Goal: Transaction & Acquisition: Purchase product/service

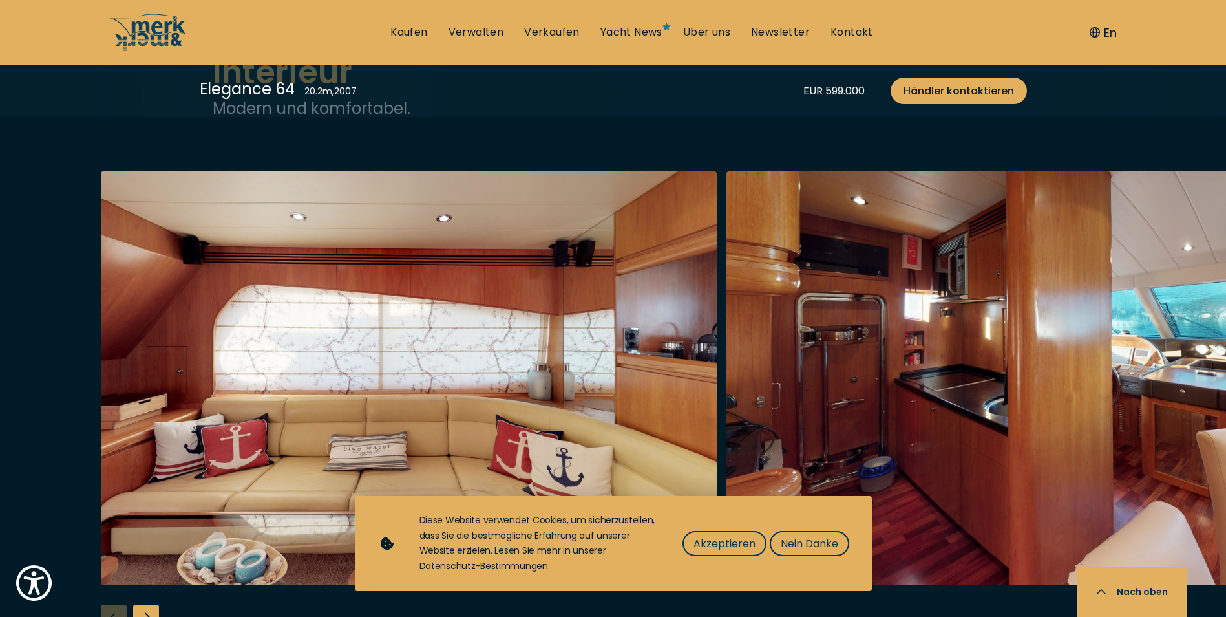
scroll to position [2262, 0]
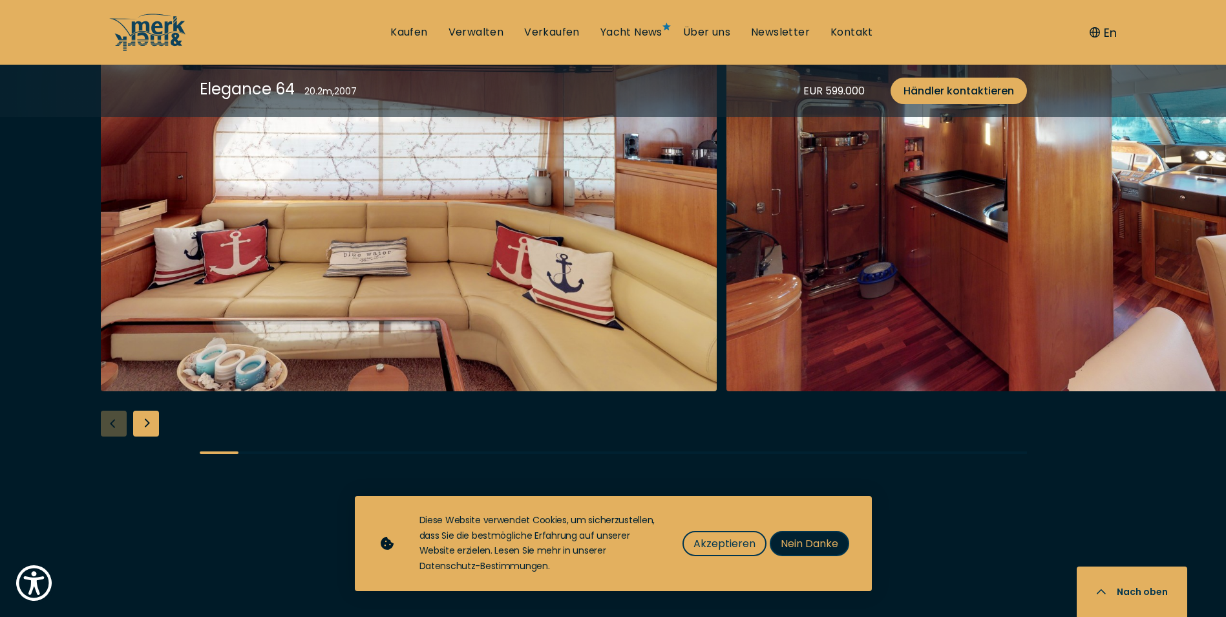
drag, startPoint x: 797, startPoint y: 543, endPoint x: 774, endPoint y: 538, distance: 24.5
click at [798, 543] on span "Nein Danke" at bounding box center [810, 543] width 58 height 16
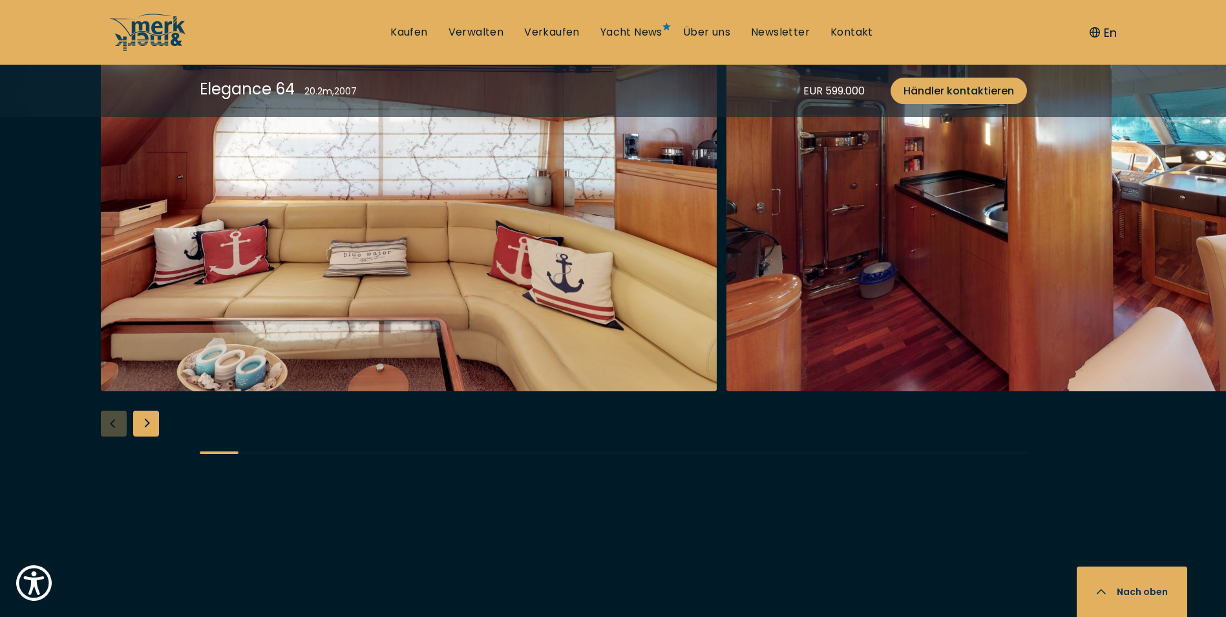
scroll to position [2133, 0]
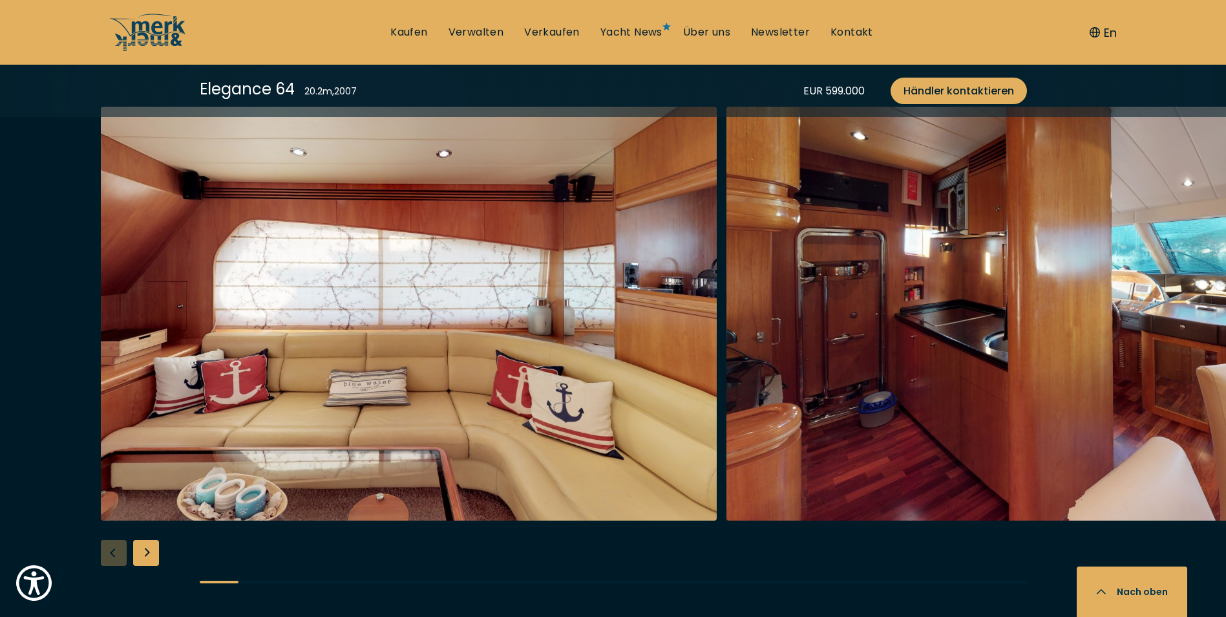
click at [149, 549] on div "Next slide" at bounding box center [146, 553] width 26 height 26
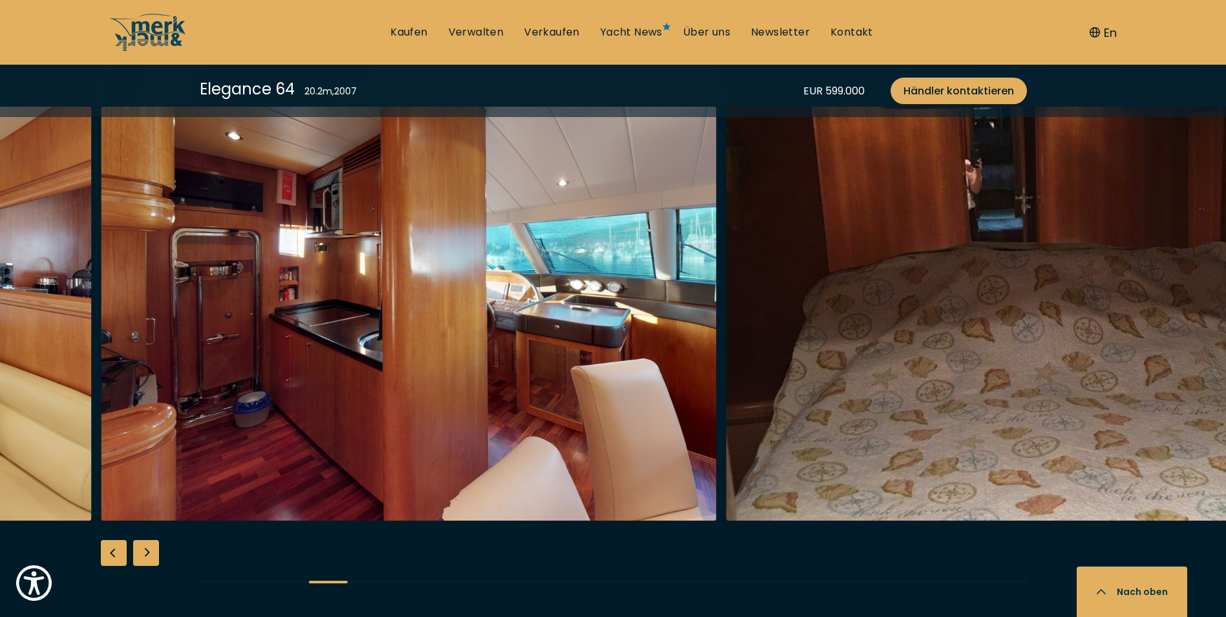
click at [147, 550] on div "Next slide" at bounding box center [146, 553] width 26 height 26
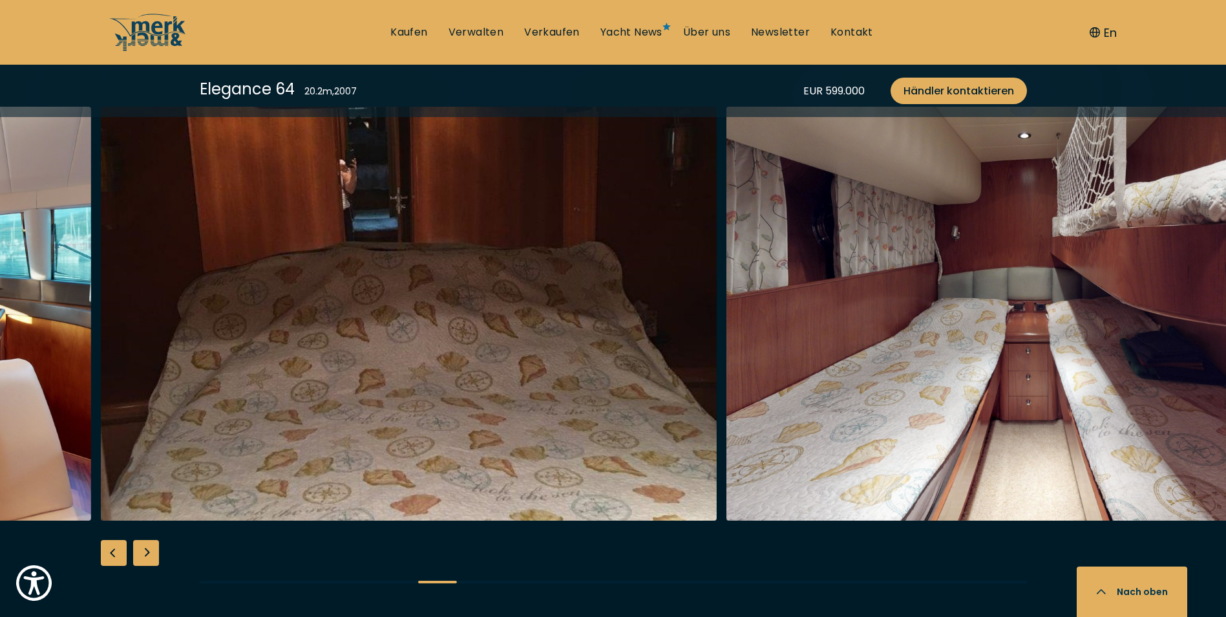
click at [147, 550] on div "Next slide" at bounding box center [146, 553] width 26 height 26
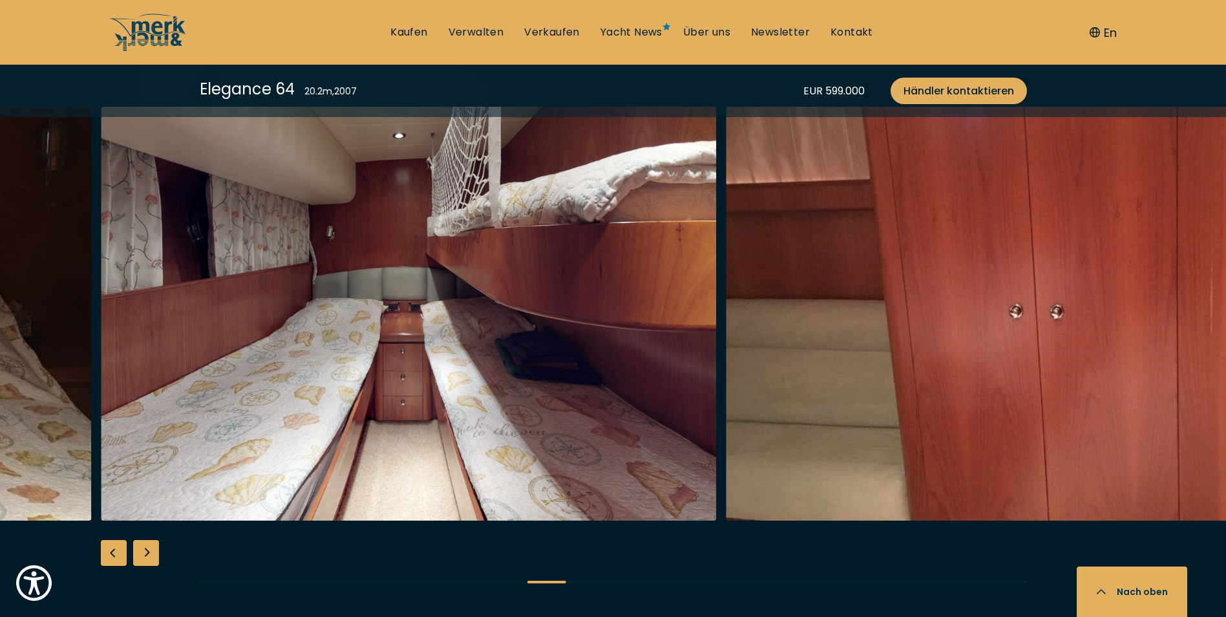
click at [147, 550] on div "Next slide" at bounding box center [146, 553] width 26 height 26
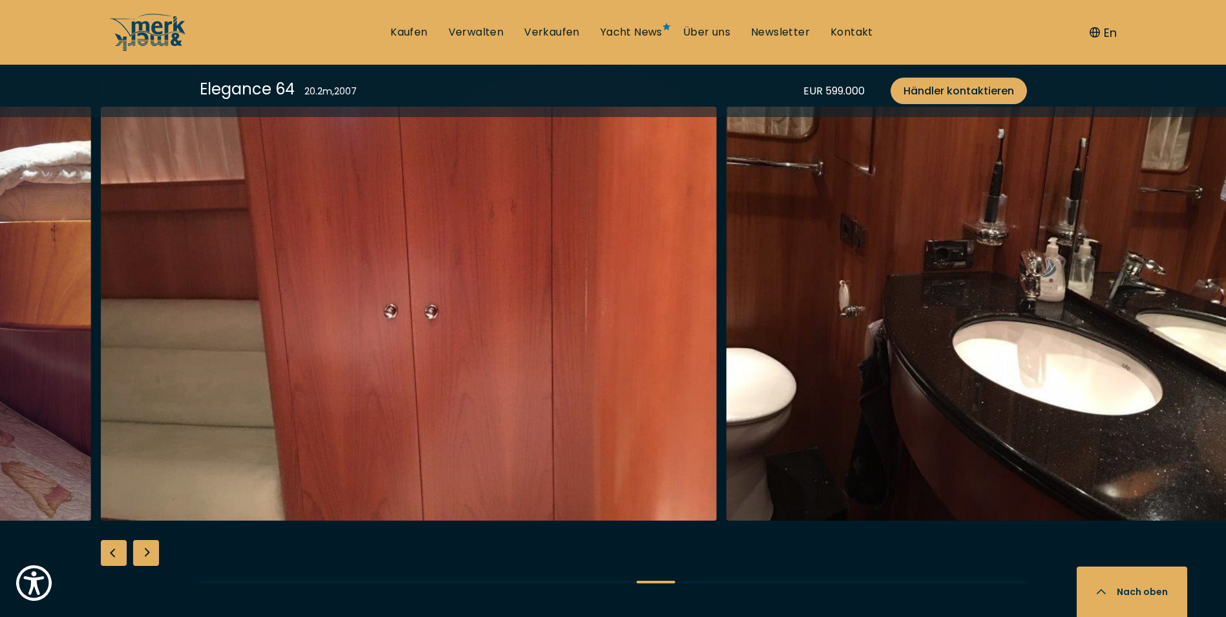
click at [147, 550] on div "Next slide" at bounding box center [146, 553] width 26 height 26
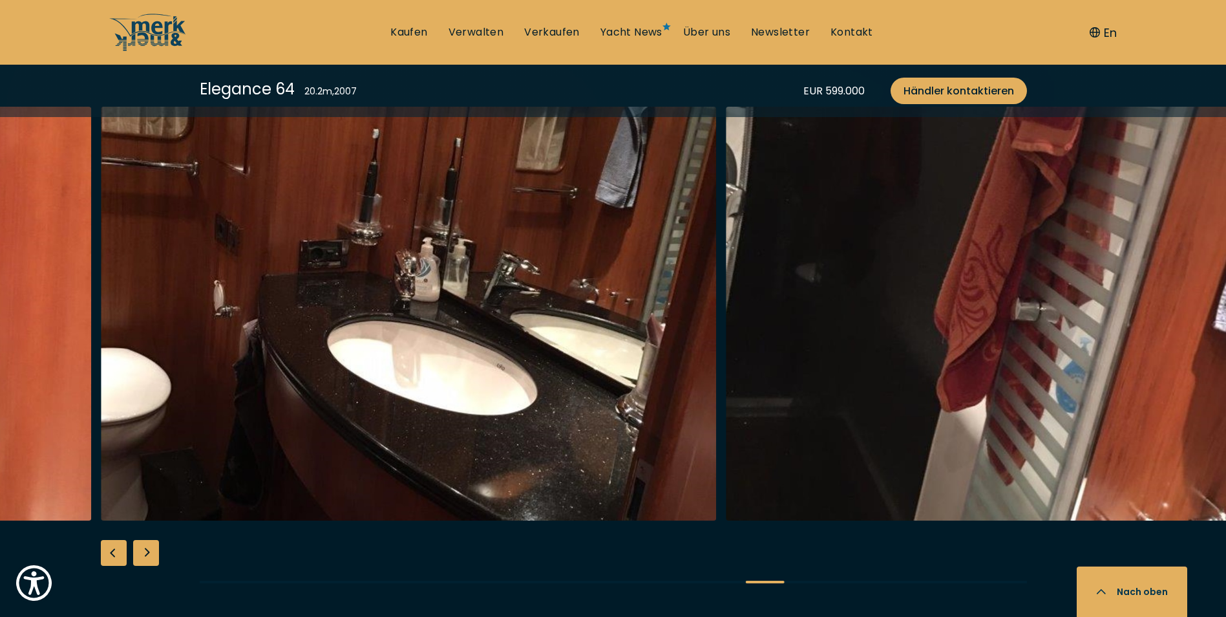
click at [147, 550] on div "Next slide" at bounding box center [146, 553] width 26 height 26
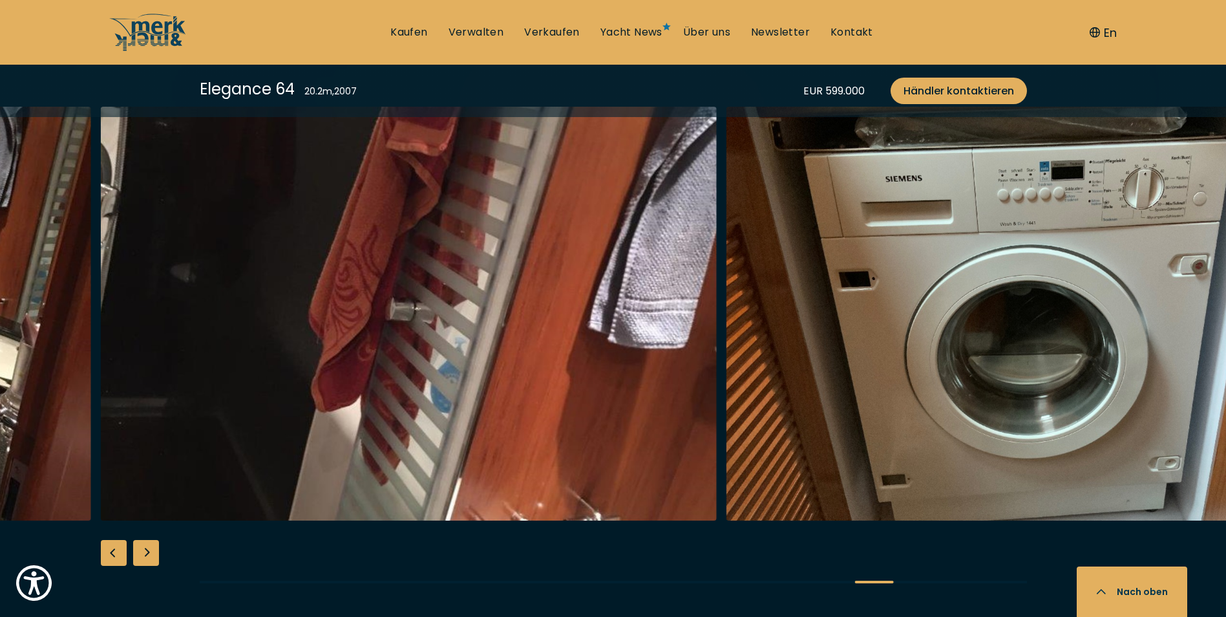
click at [147, 550] on div "Next slide" at bounding box center [146, 553] width 26 height 26
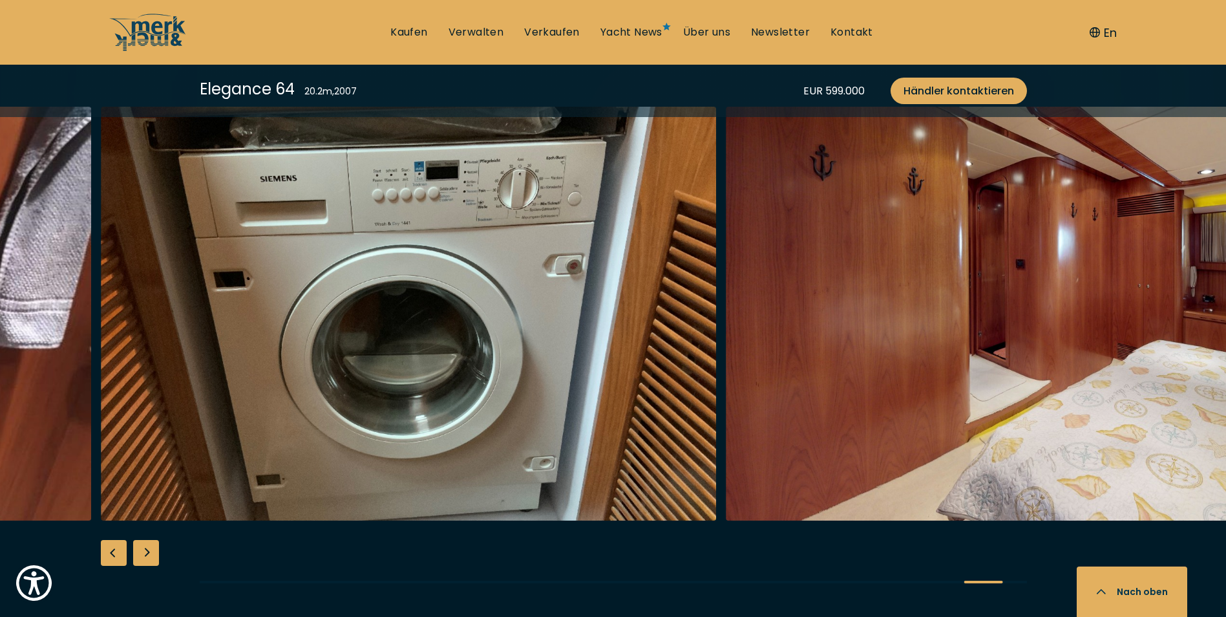
click at [145, 549] on div "Next slide" at bounding box center [146, 553] width 26 height 26
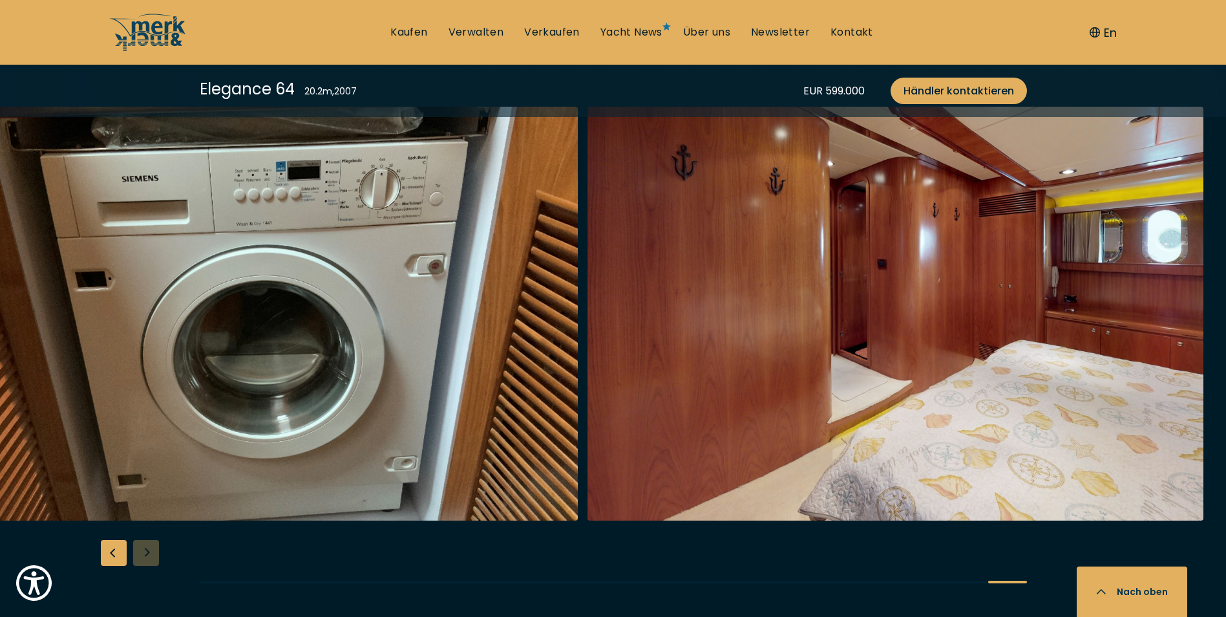
click at [146, 549] on div at bounding box center [613, 356] width 1226 height 498
click at [114, 555] on div "Previous slide" at bounding box center [114, 553] width 26 height 26
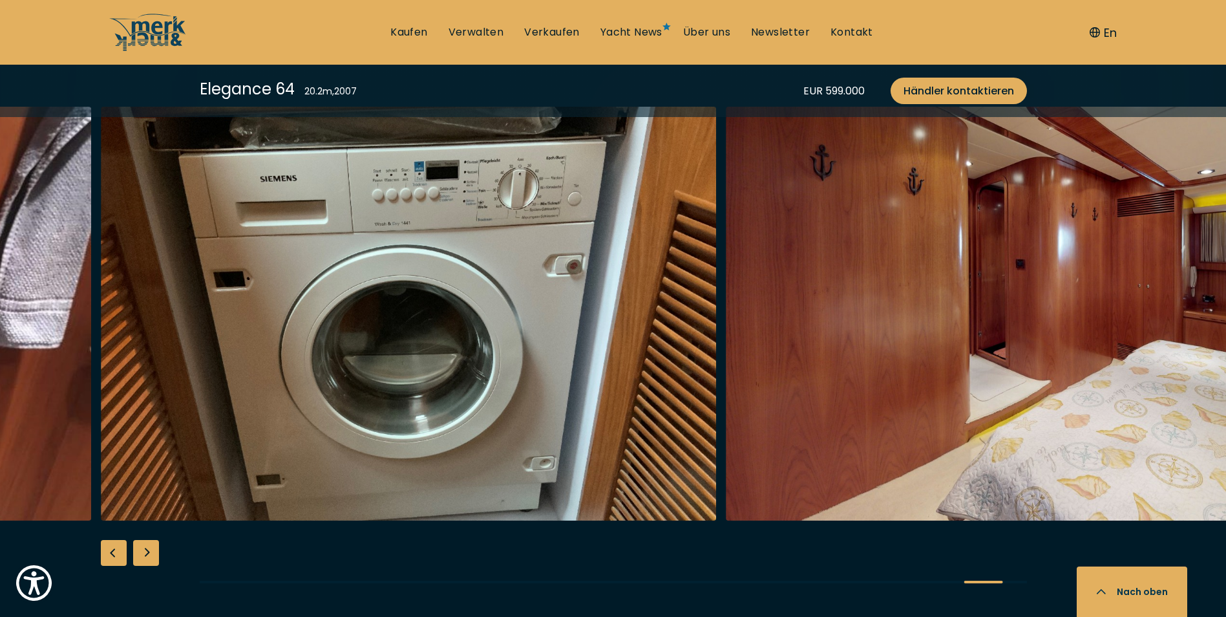
click at [114, 555] on div "Previous slide" at bounding box center [114, 553] width 26 height 26
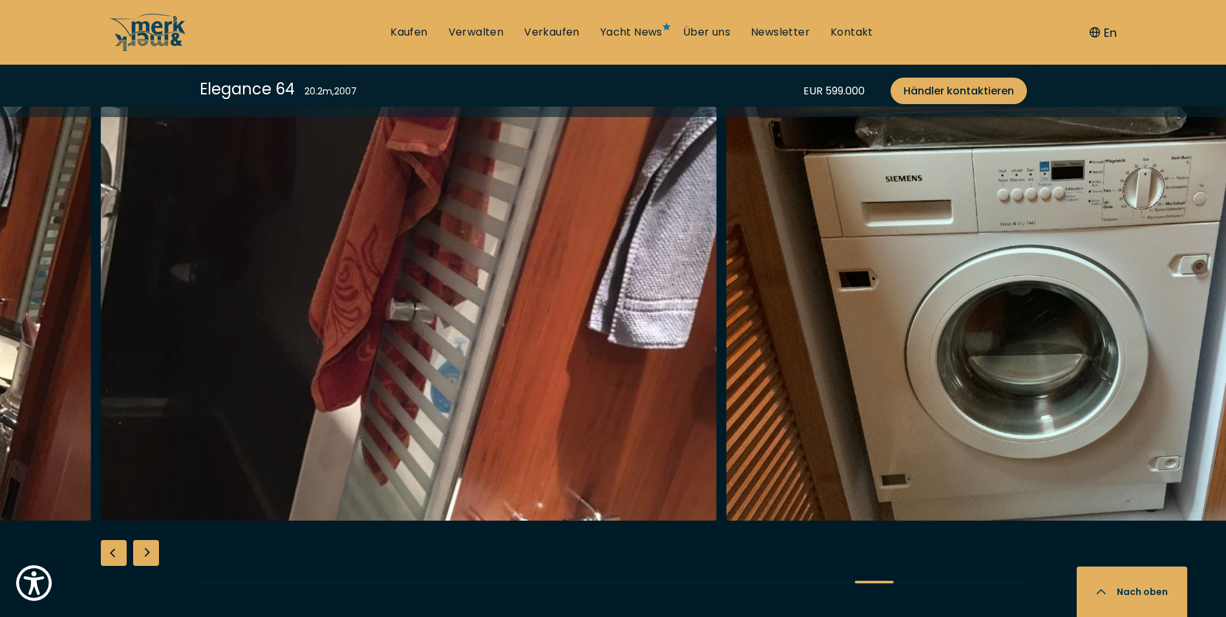
click at [114, 555] on div "Previous slide" at bounding box center [114, 553] width 26 height 26
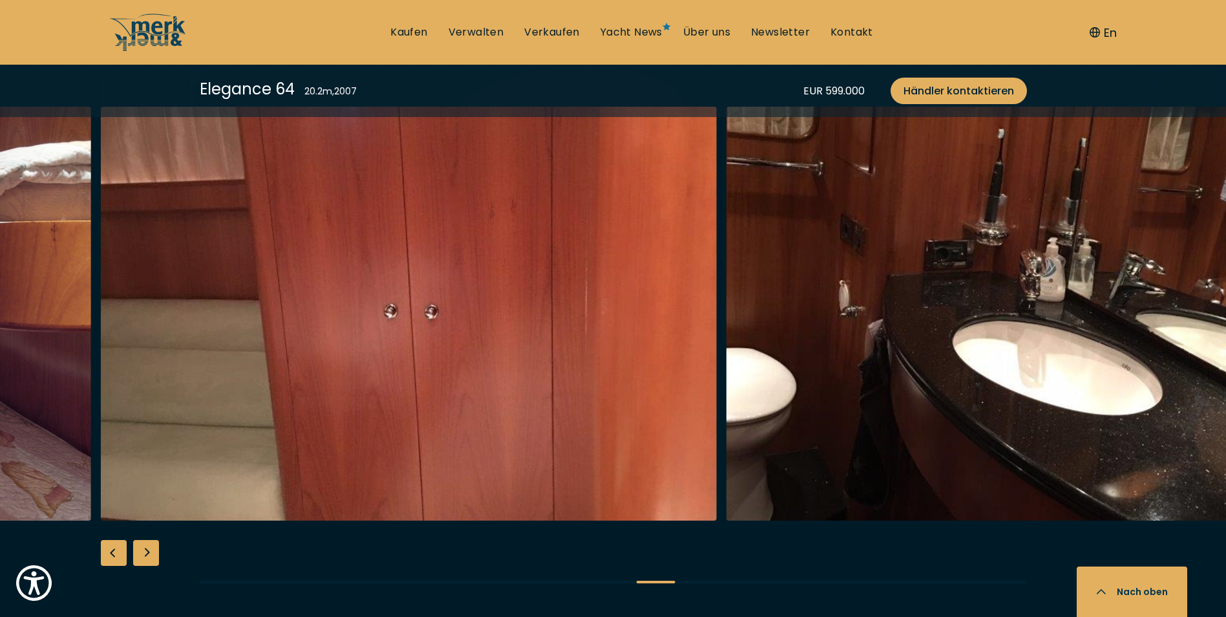
click at [114, 555] on div "Previous slide" at bounding box center [114, 553] width 26 height 26
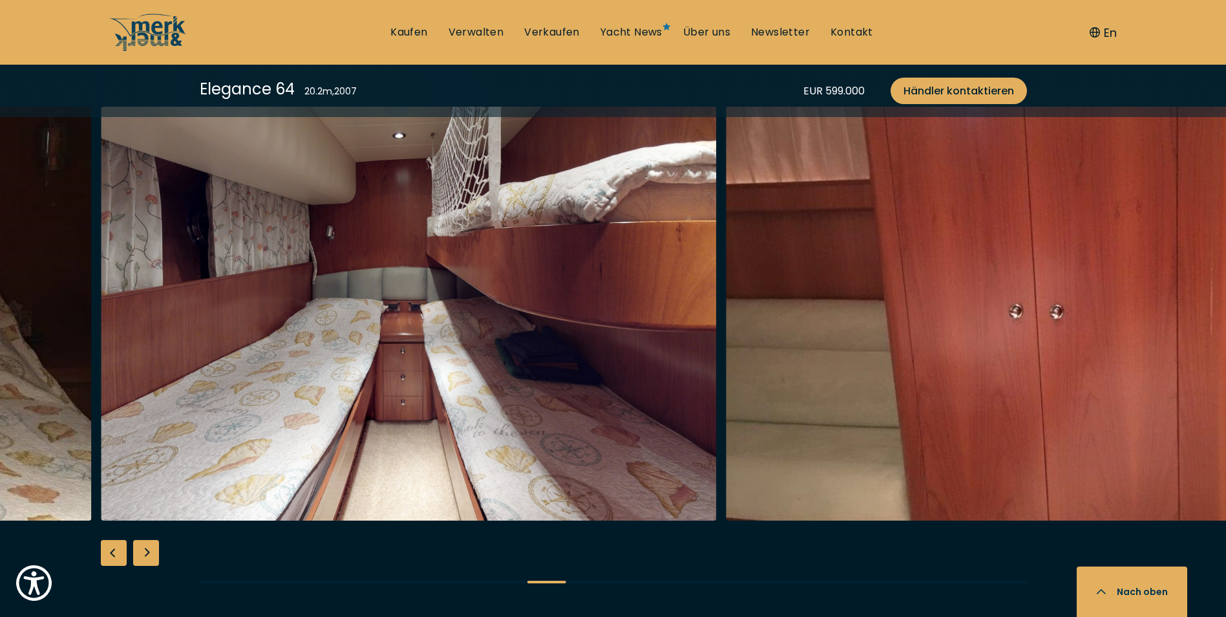
click at [114, 555] on div "Previous slide" at bounding box center [114, 553] width 26 height 26
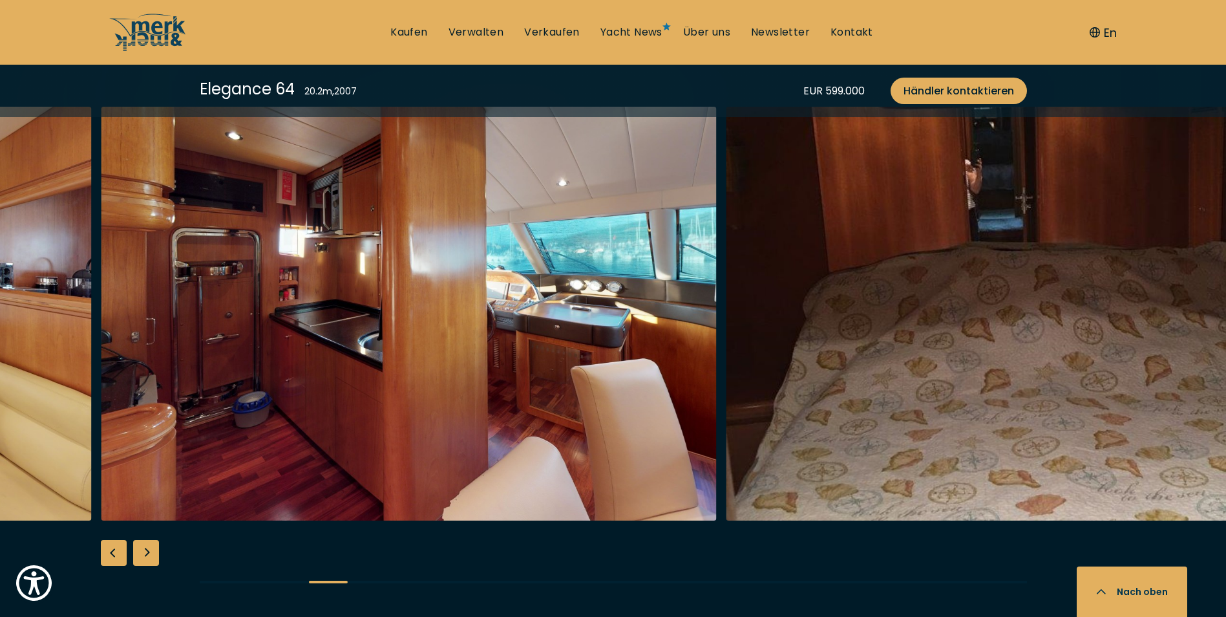
click at [114, 555] on div "Previous slide" at bounding box center [114, 553] width 26 height 26
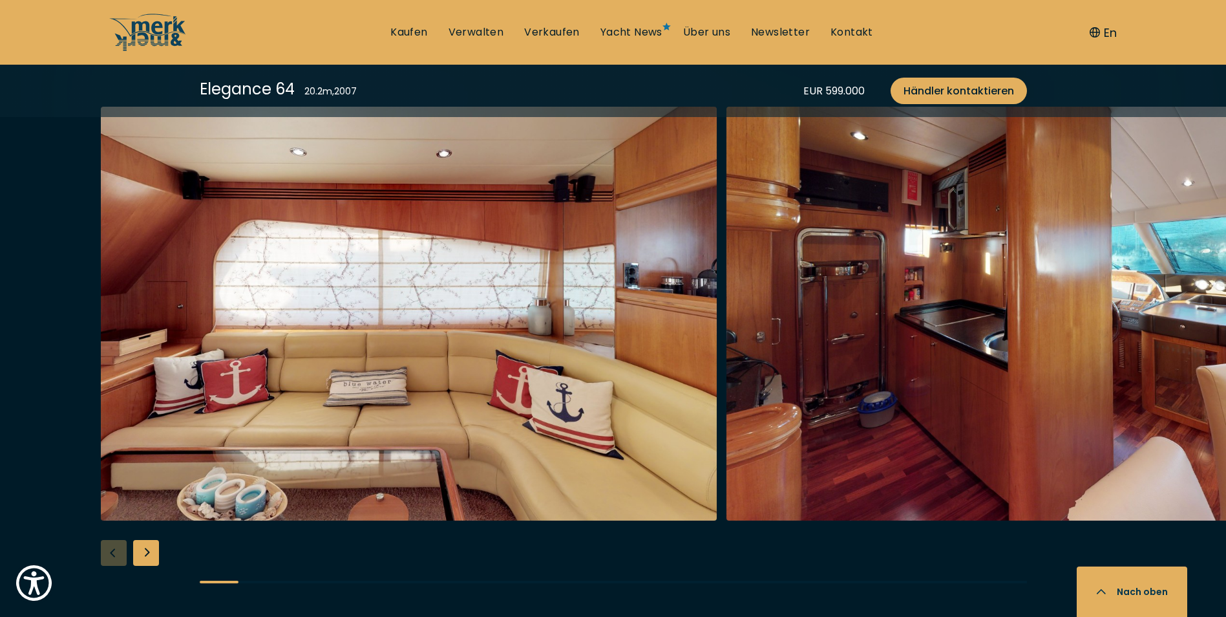
click at [114, 555] on div at bounding box center [613, 356] width 1226 height 498
click at [113, 555] on div at bounding box center [613, 356] width 1226 height 498
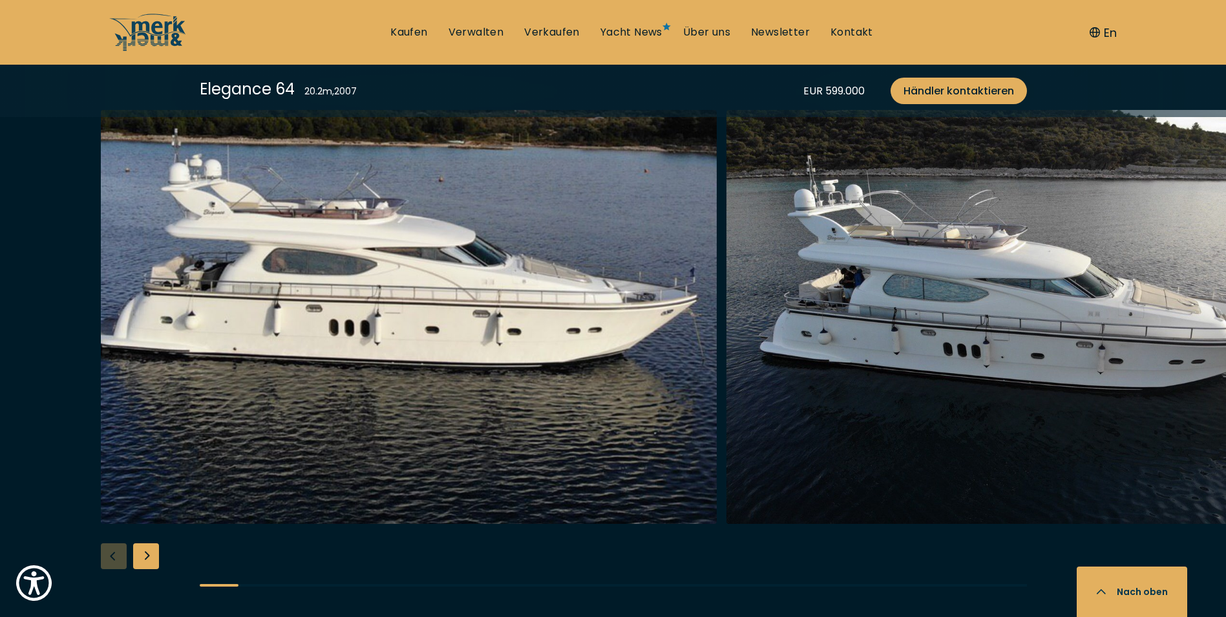
scroll to position [1357, 0]
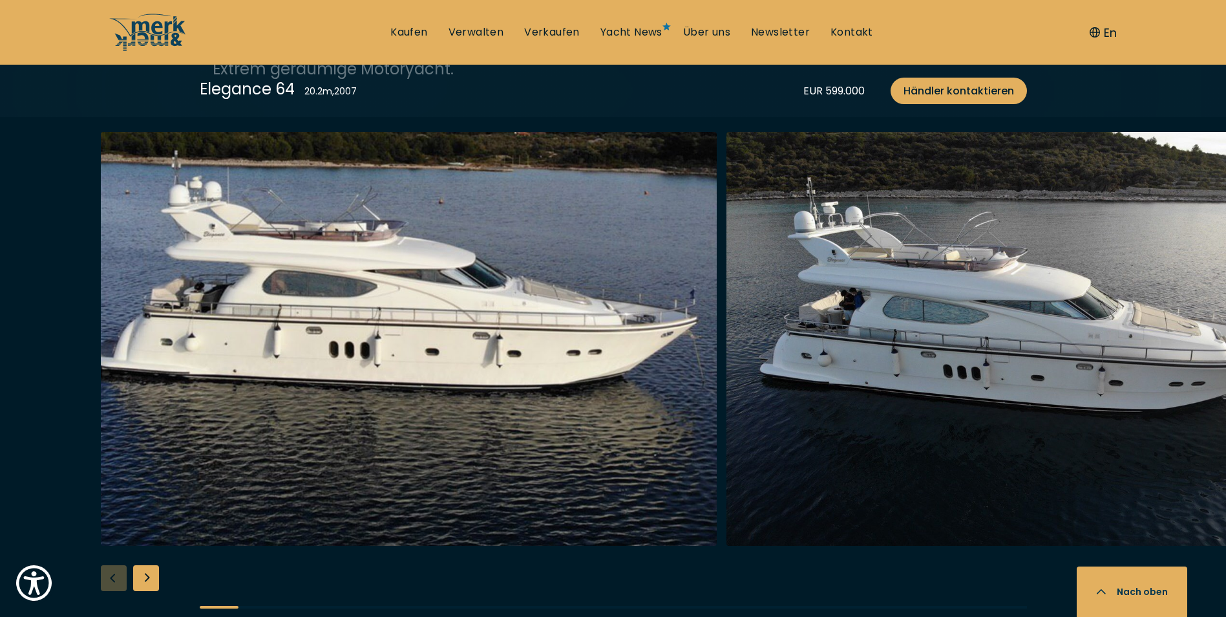
click at [151, 576] on div "Next slide" at bounding box center [146, 578] width 26 height 26
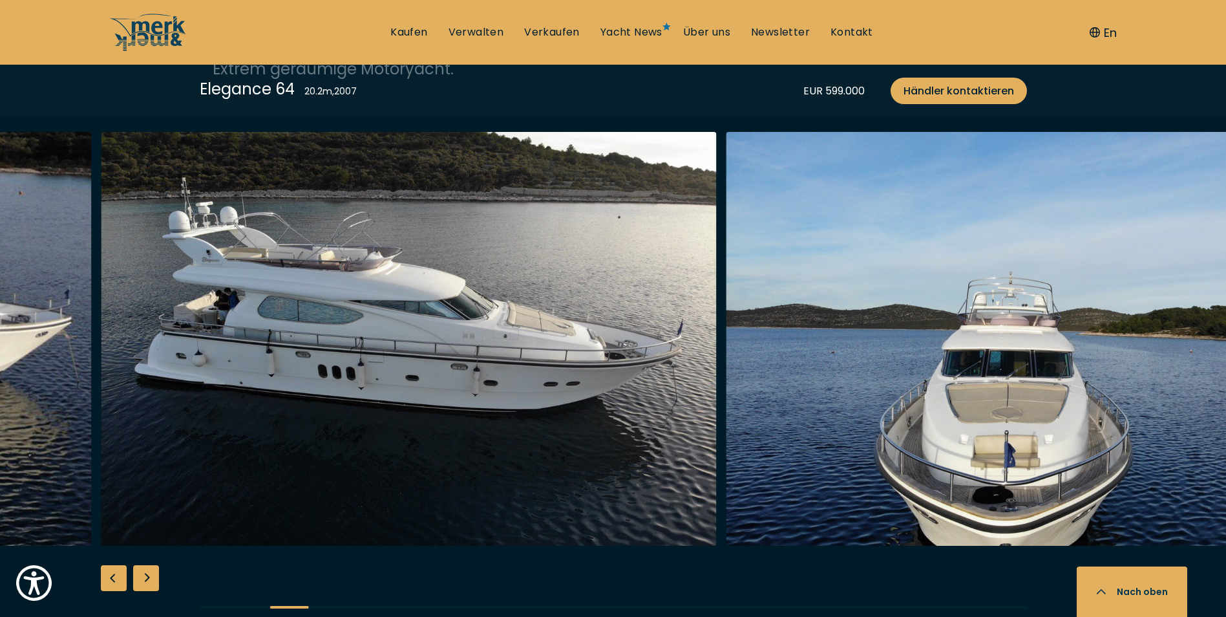
click at [151, 576] on div "Next slide" at bounding box center [146, 578] width 26 height 26
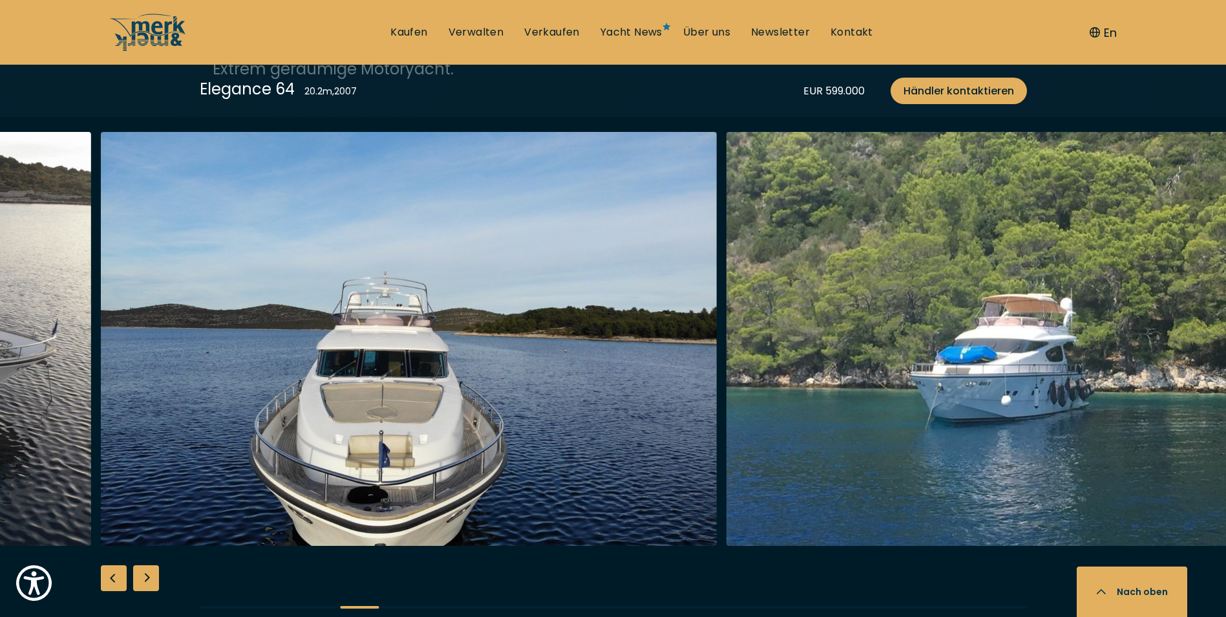
click at [151, 576] on div "Next slide" at bounding box center [146, 578] width 26 height 26
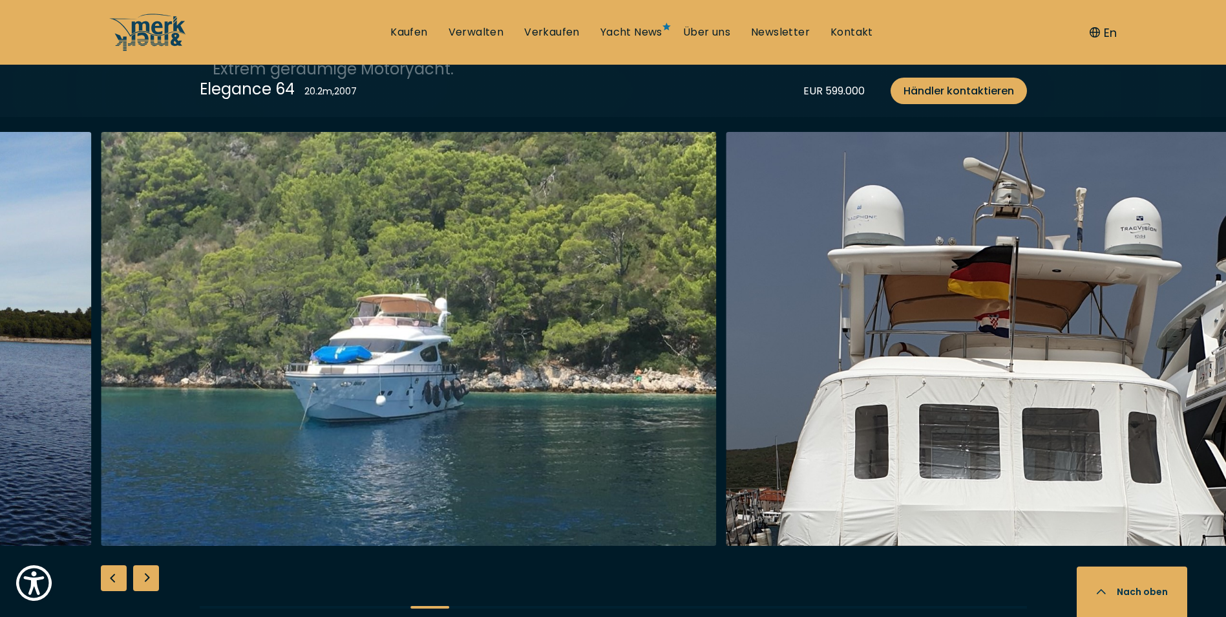
click at [150, 575] on div "Next slide" at bounding box center [146, 578] width 26 height 26
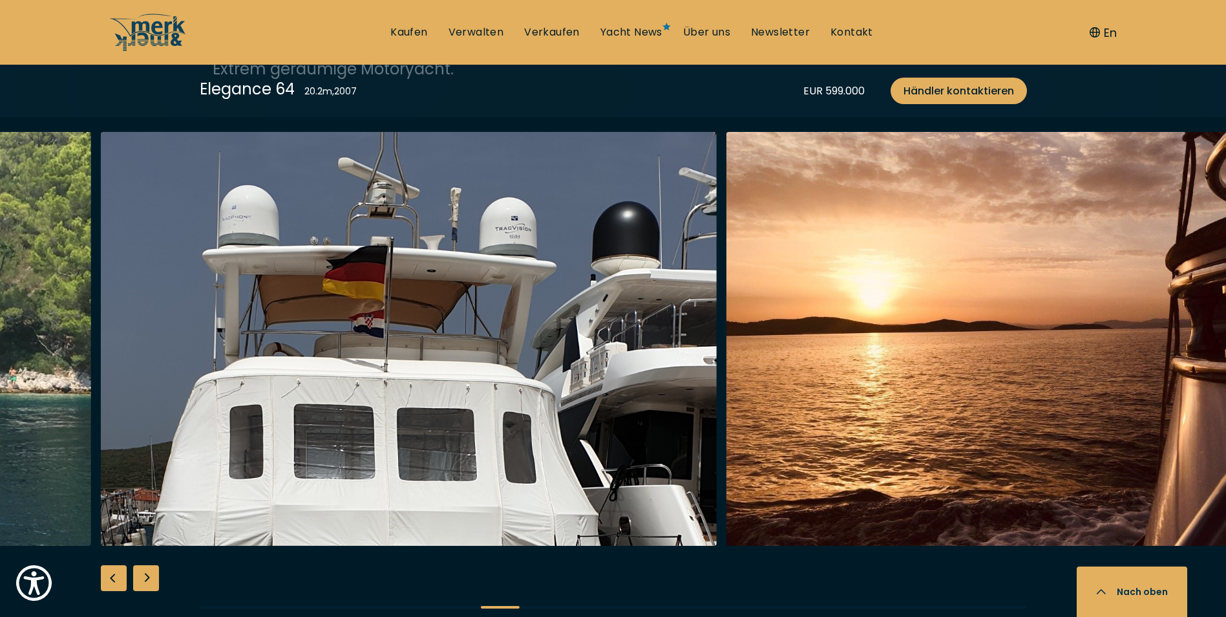
click at [150, 575] on div "Next slide" at bounding box center [146, 578] width 26 height 26
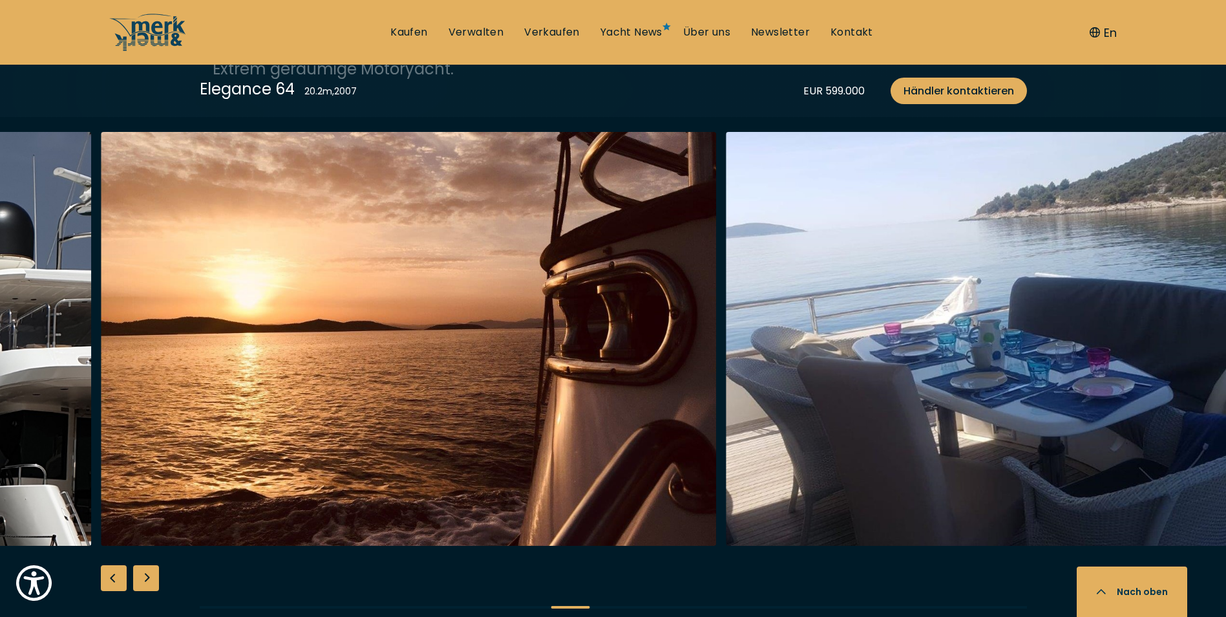
click at [151, 575] on div "Next slide" at bounding box center [146, 578] width 26 height 26
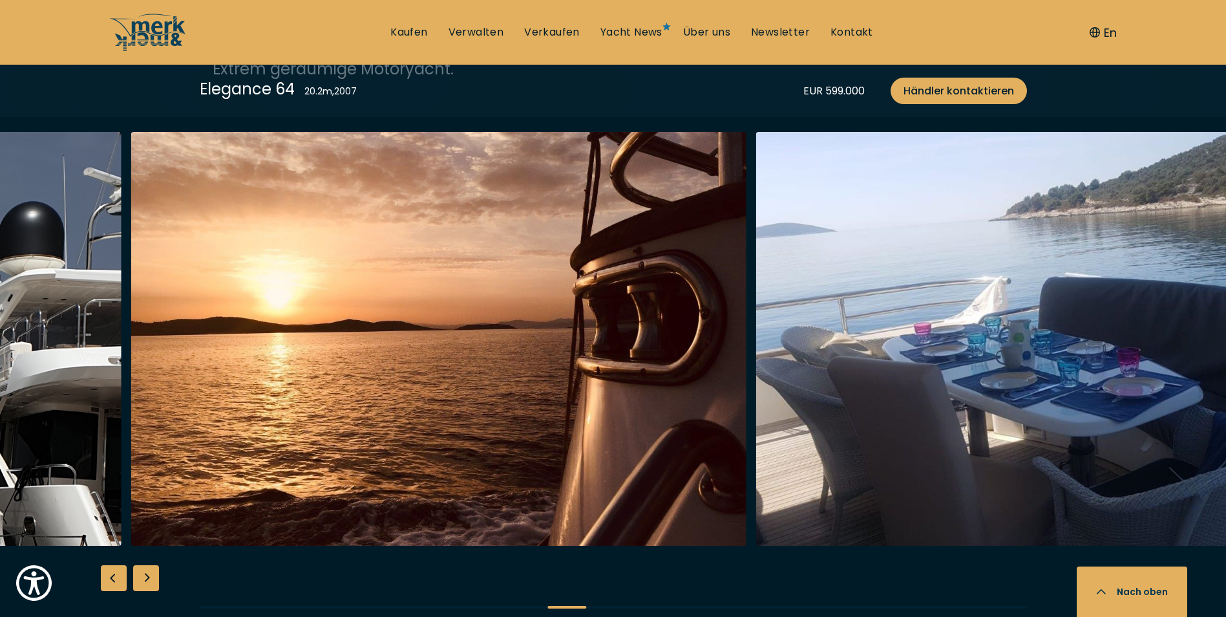
click at [151, 575] on div "Next slide" at bounding box center [146, 578] width 26 height 26
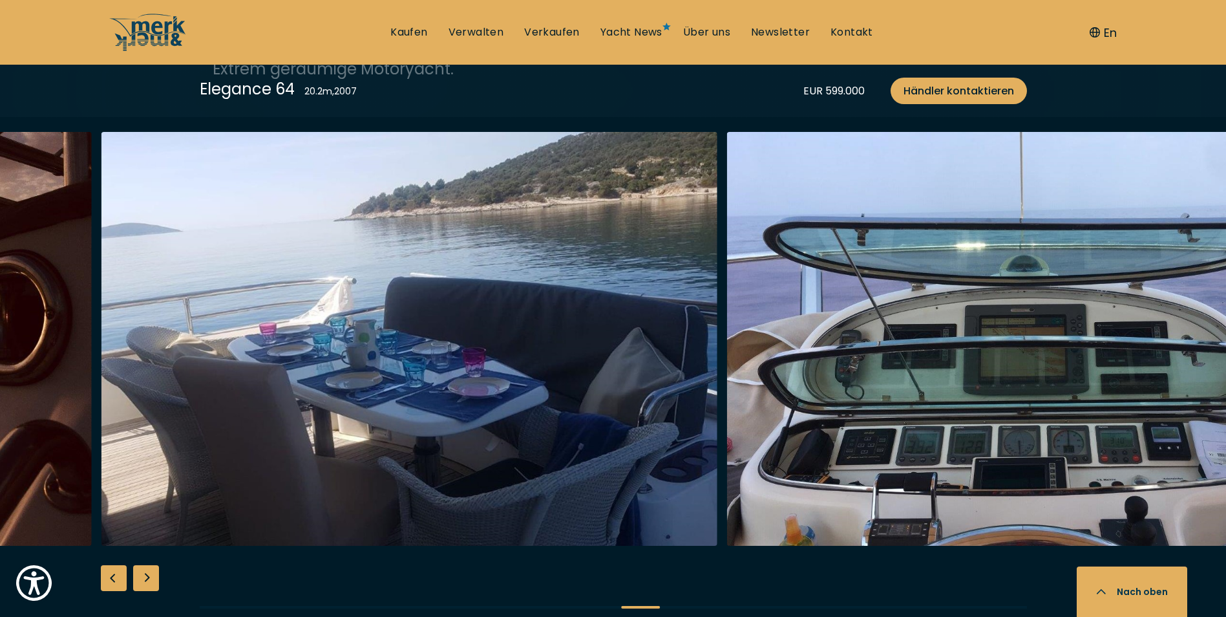
click at [151, 576] on div "Next slide" at bounding box center [146, 578] width 26 height 26
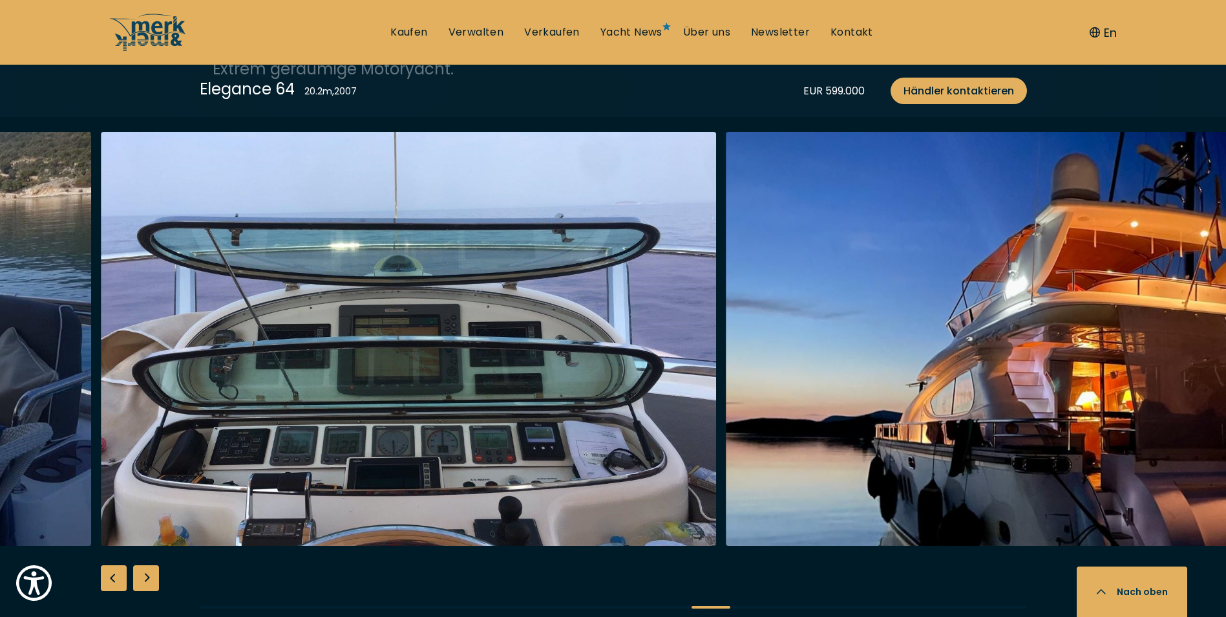
click at [153, 576] on div "Next slide" at bounding box center [146, 578] width 26 height 26
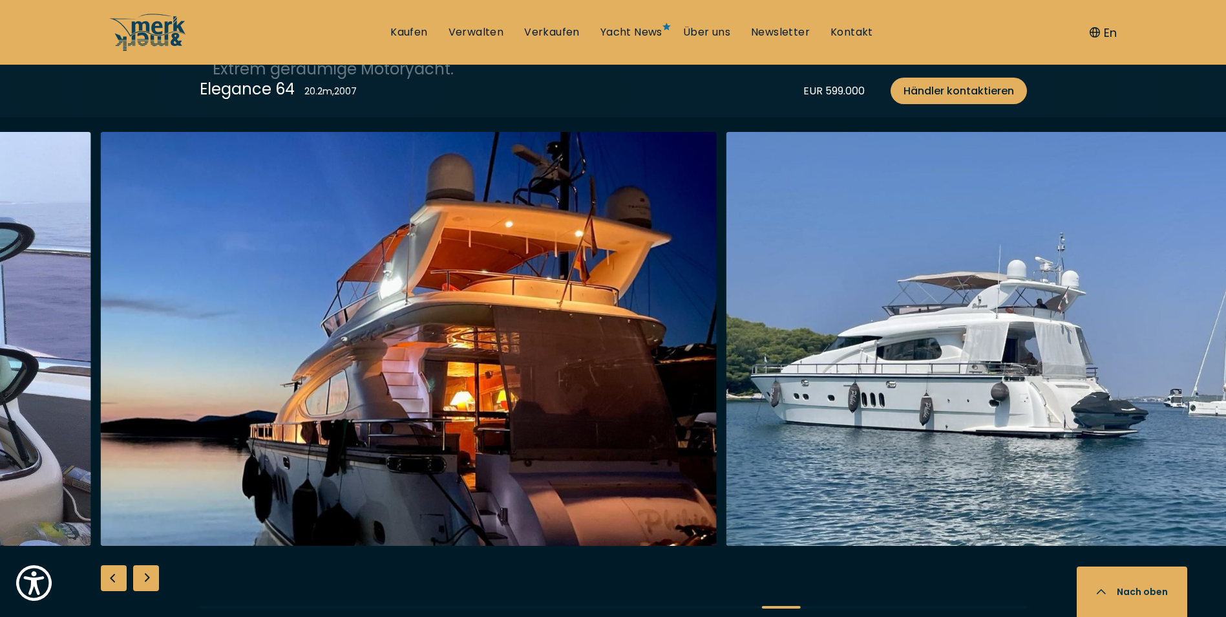
click at [155, 576] on div "Next slide" at bounding box center [146, 578] width 26 height 26
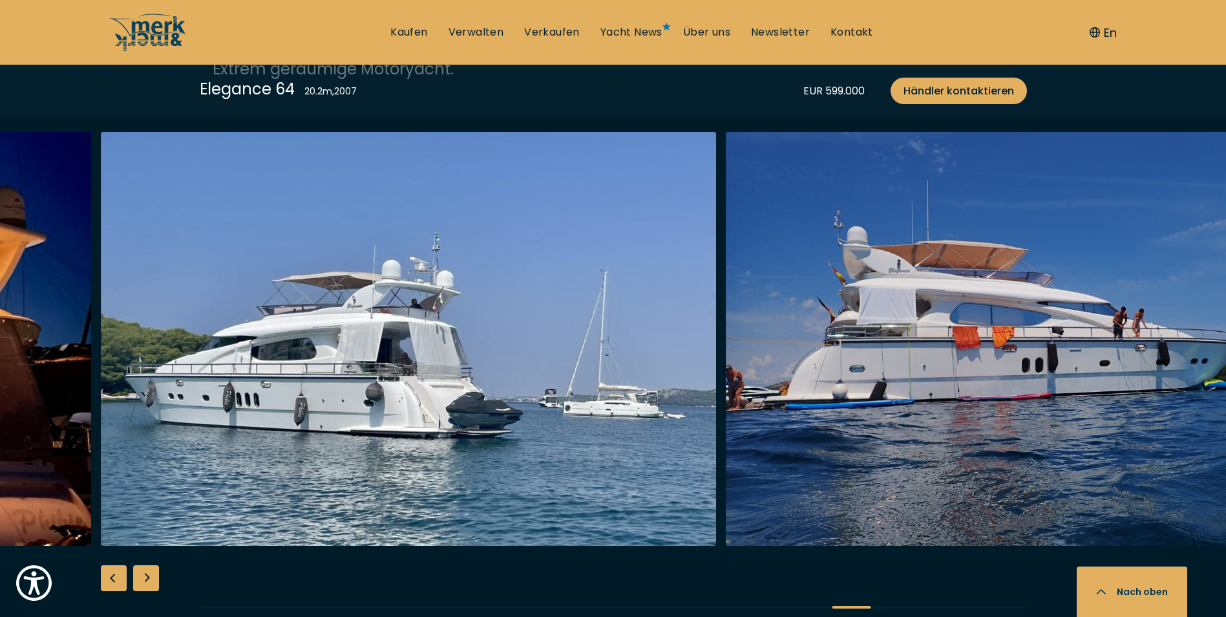
click at [155, 576] on div "Next slide" at bounding box center [146, 578] width 26 height 26
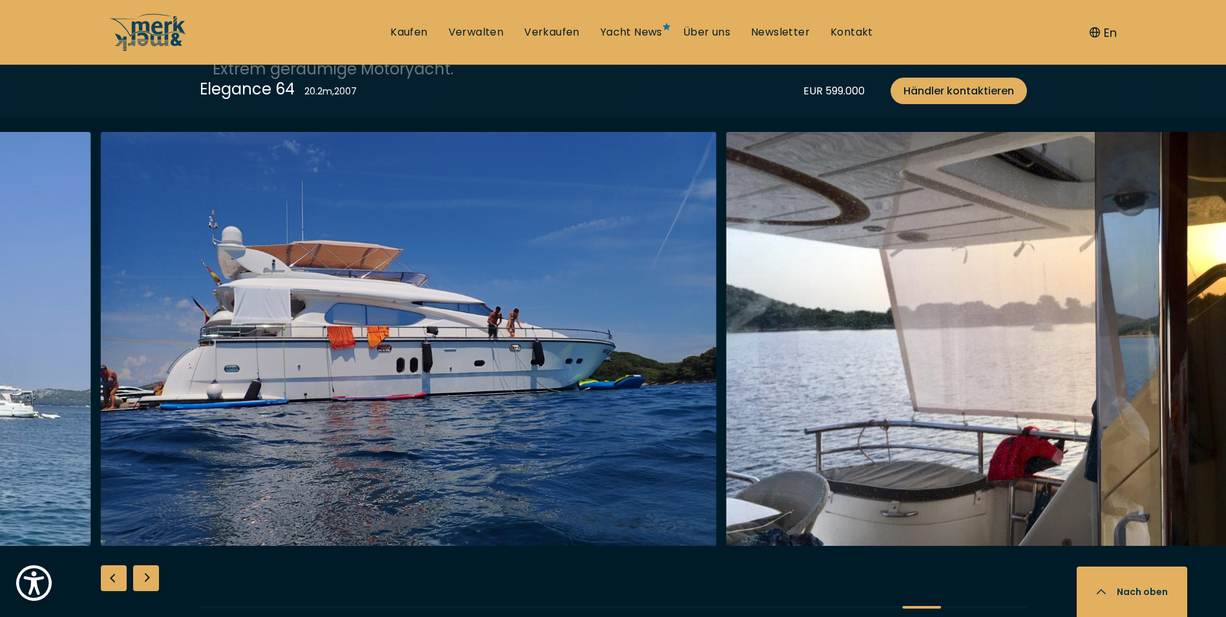
click at [155, 576] on div "Next slide" at bounding box center [146, 578] width 26 height 26
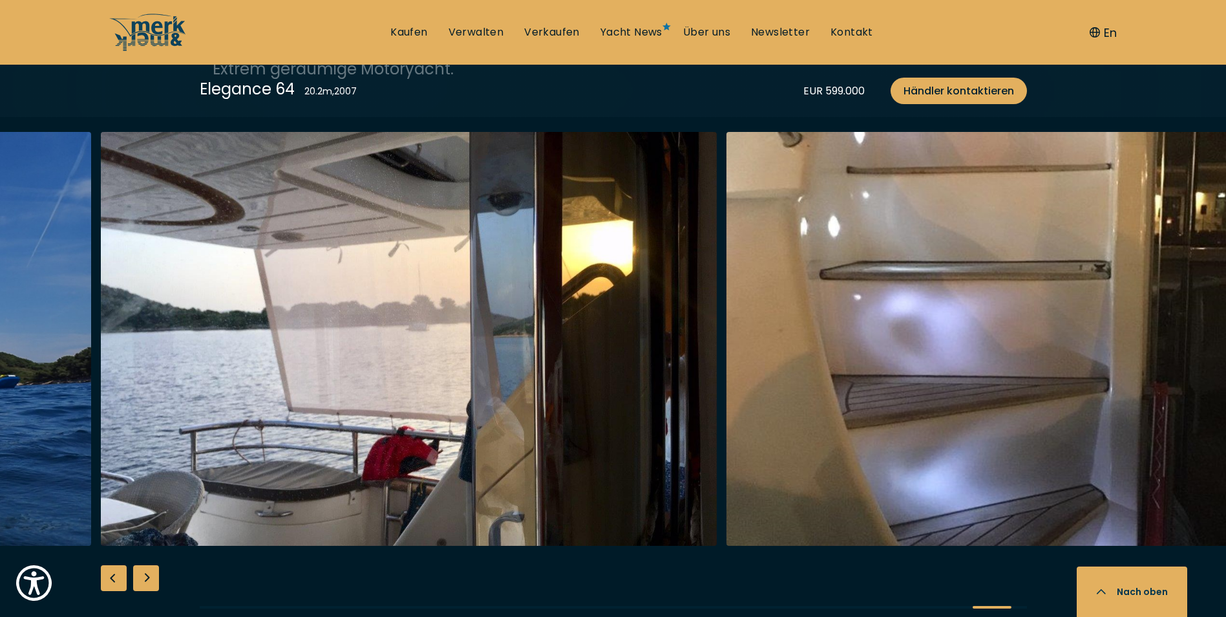
click at [155, 576] on div "Next slide" at bounding box center [146, 578] width 26 height 26
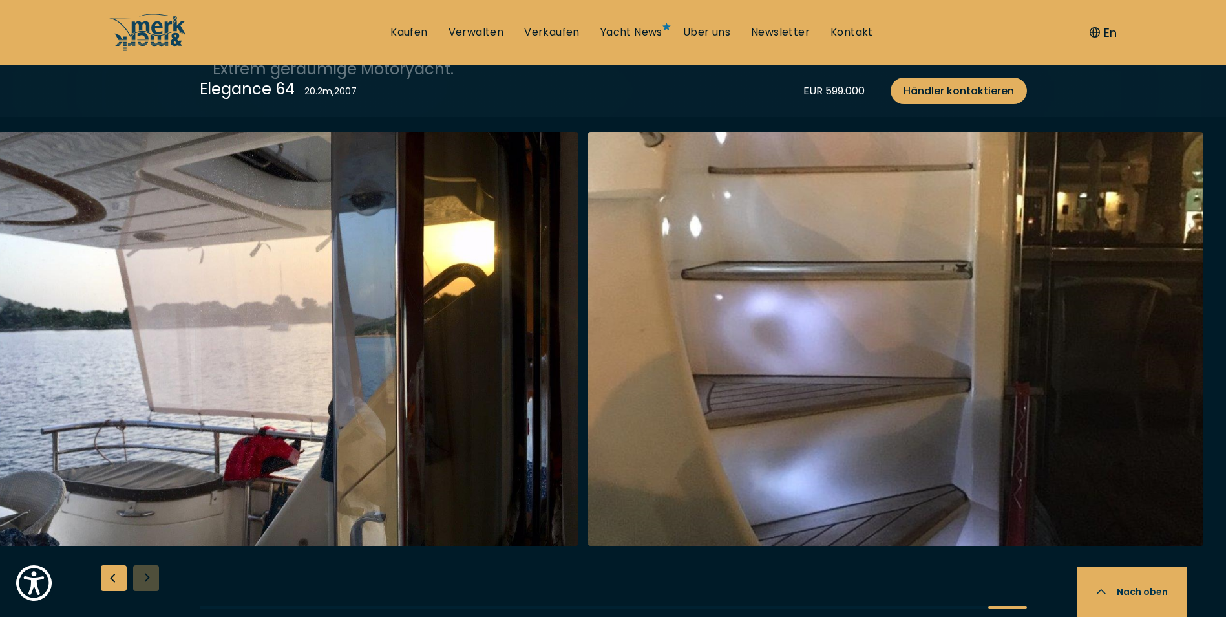
click at [155, 576] on div at bounding box center [613, 381] width 1226 height 498
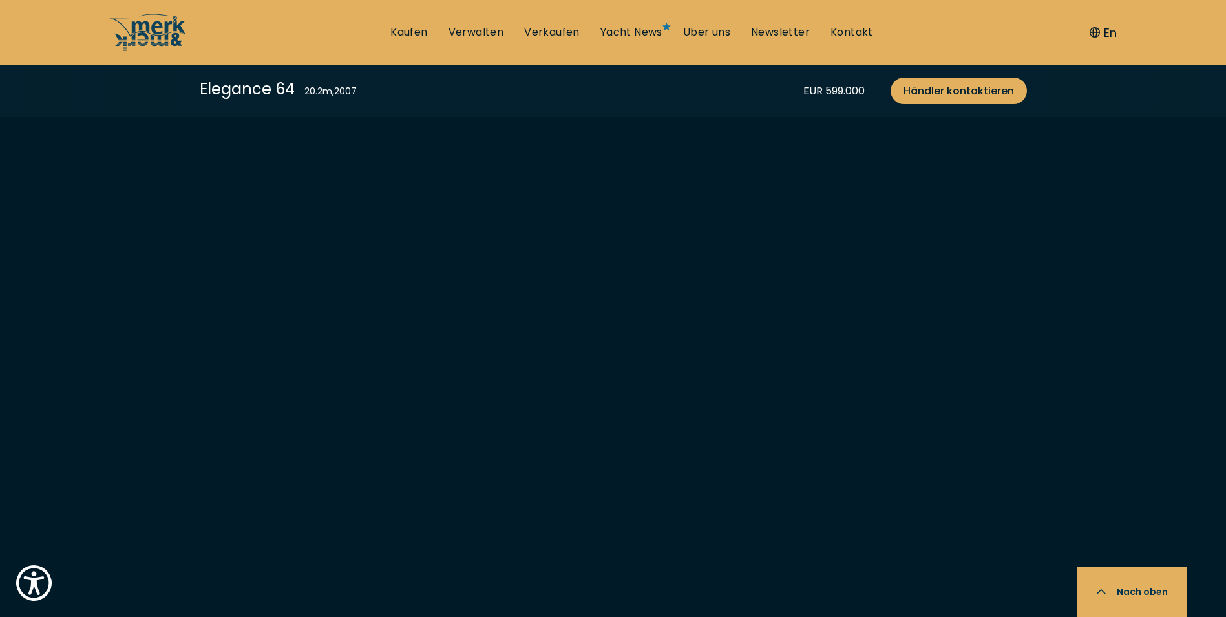
scroll to position [2843, 0]
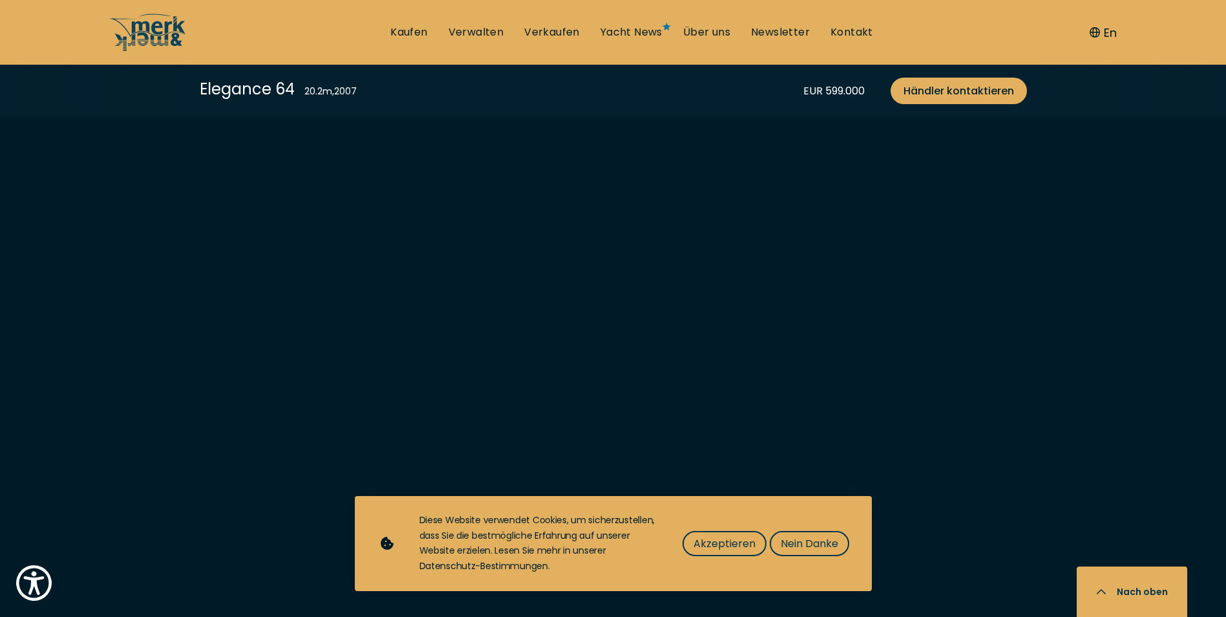
scroll to position [2779, 0]
click at [800, 545] on span "Nein Danke" at bounding box center [810, 543] width 58 height 16
